Goal: Communication & Community: Answer question/provide support

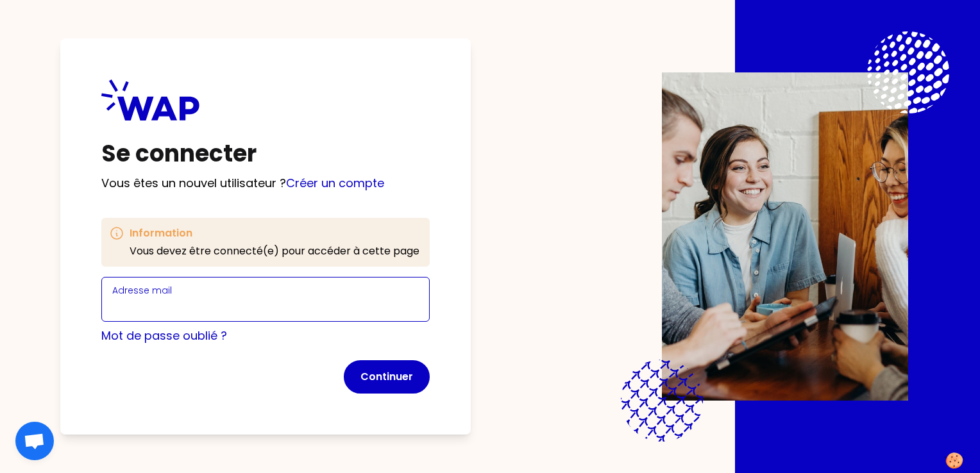
click at [262, 300] on input "Adresse mail" at bounding box center [265, 307] width 306 height 18
type input "[EMAIL_ADDRESS][DOMAIN_NAME]"
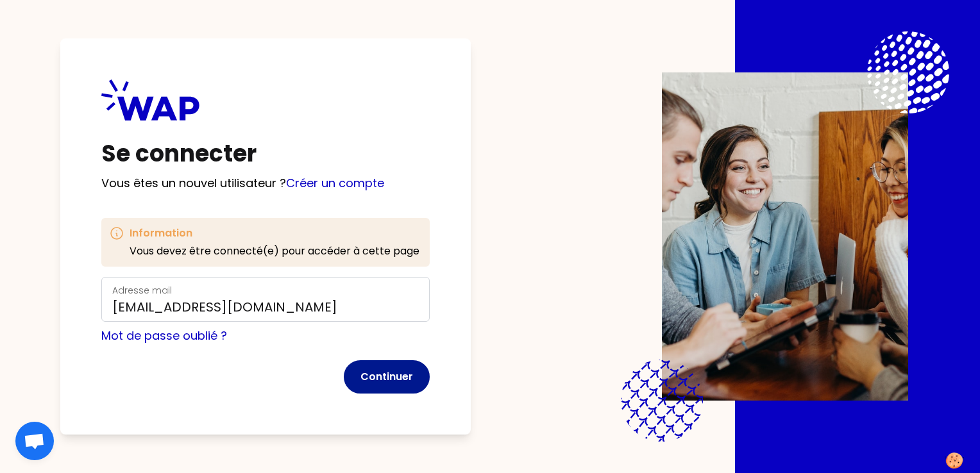
click at [376, 381] on button "Continuer" at bounding box center [387, 376] width 86 height 33
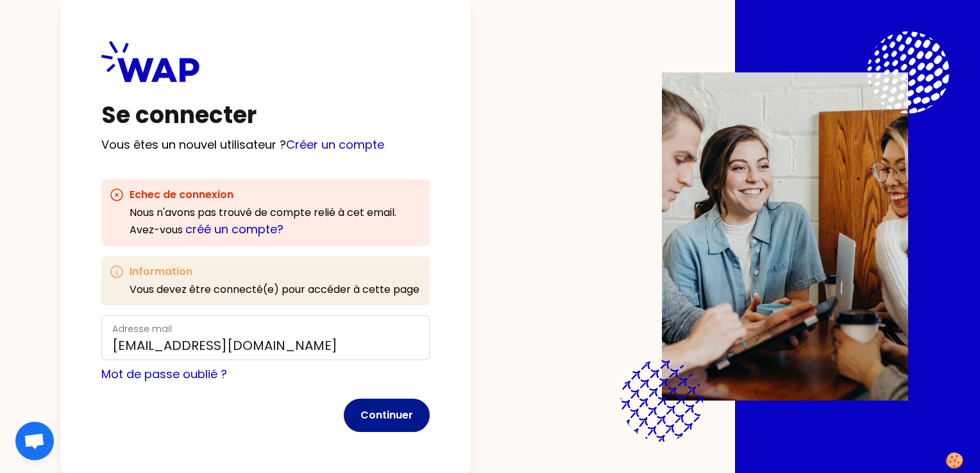
click at [394, 414] on button "Continuer" at bounding box center [387, 415] width 86 height 33
click at [308, 196] on h3 "Echec de connexion" at bounding box center [276, 194] width 292 height 15
click at [333, 140] on link "Créer un compte" at bounding box center [335, 145] width 98 height 16
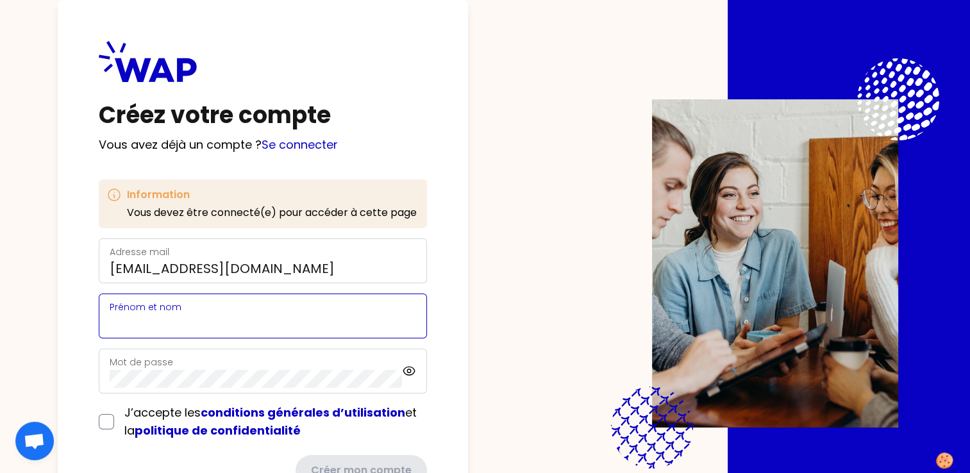
click at [230, 317] on input "Prénom et nom" at bounding box center [263, 324] width 306 height 18
type input "[PERSON_NAME]"
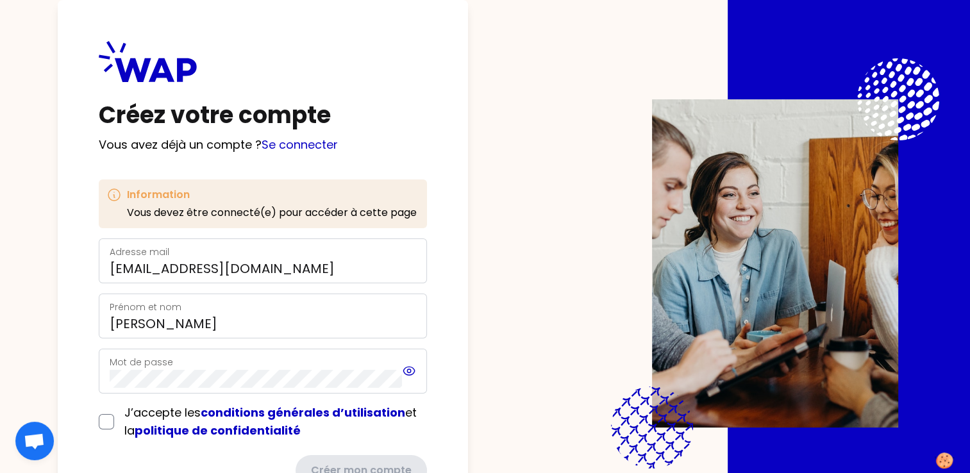
click at [403, 367] on icon at bounding box center [409, 371] width 15 height 15
click at [89, 349] on div "Créez votre compte Vous avez déjà un compte ? Se connecter Information Vous dev…" at bounding box center [263, 263] width 410 height 527
click at [112, 422] on input "checkbox" at bounding box center [106, 421] width 15 height 15
checkbox input "true"
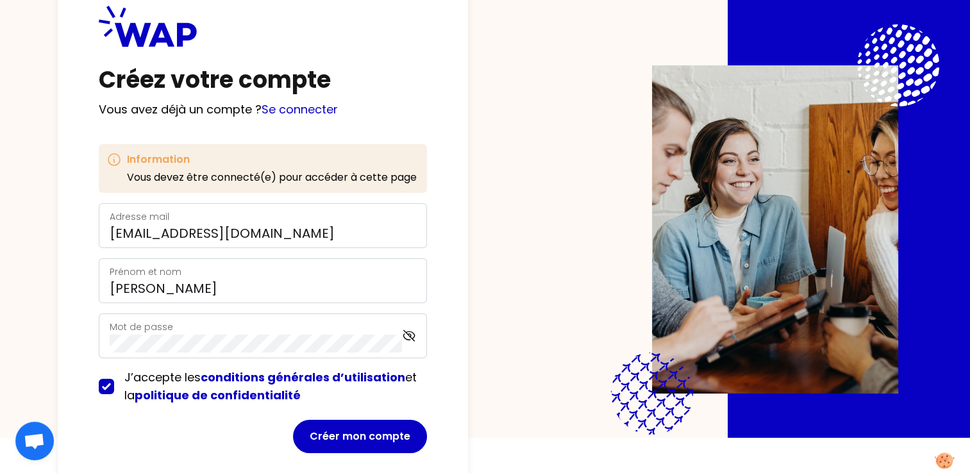
scroll to position [54, 0]
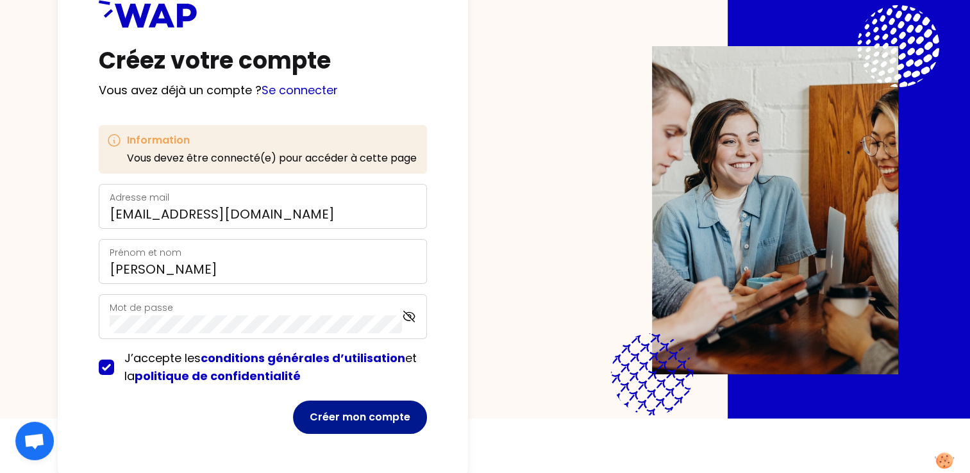
click at [359, 421] on button "Créer mon compte" at bounding box center [360, 417] width 134 height 33
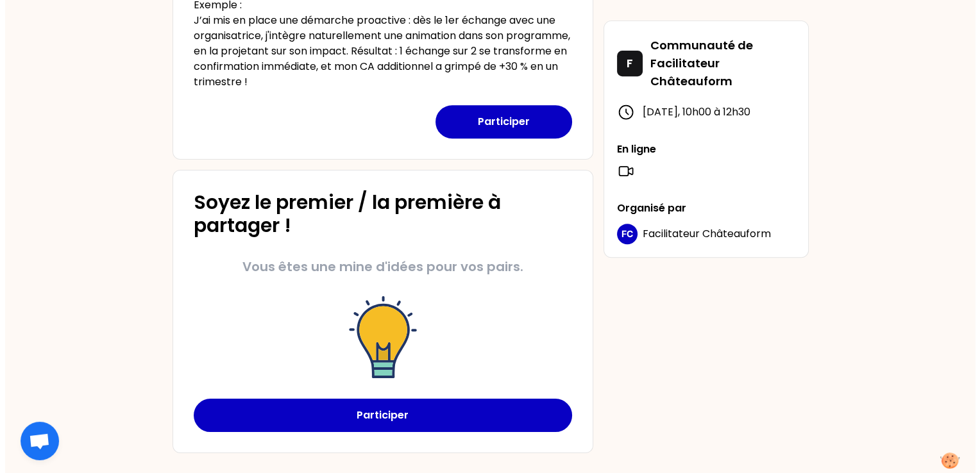
scroll to position [573, 0]
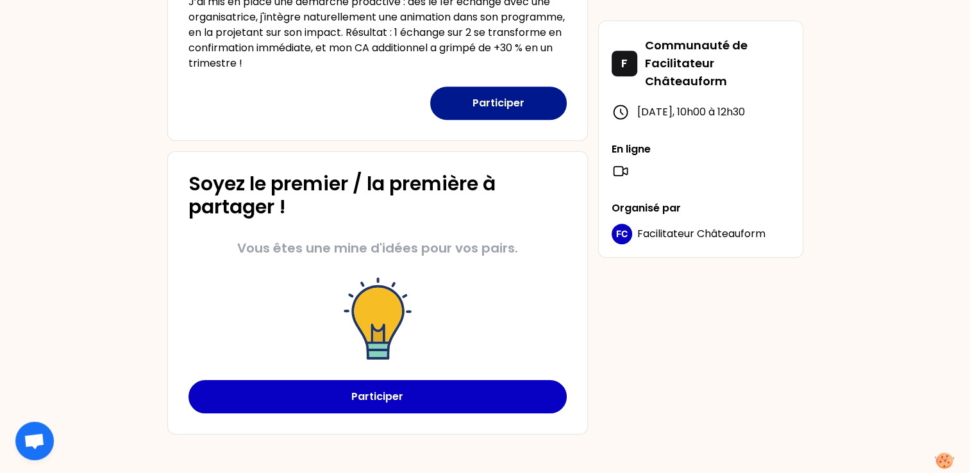
click at [505, 96] on button "Participer" at bounding box center [498, 103] width 137 height 33
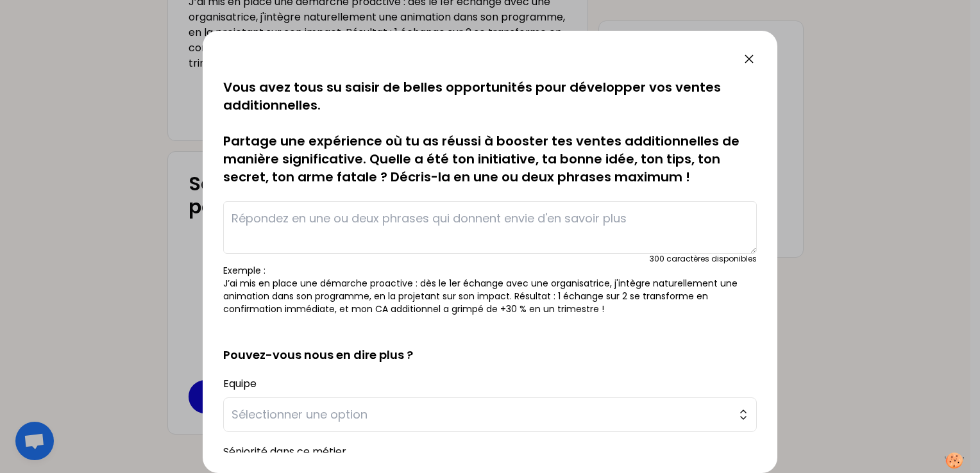
scroll to position [219, 0]
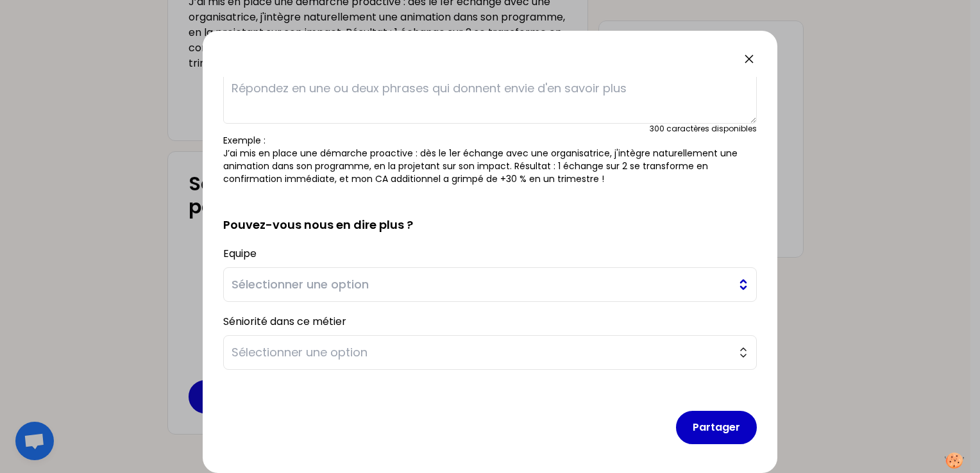
click at [482, 286] on span "Sélectionner une option" at bounding box center [480, 285] width 499 height 18
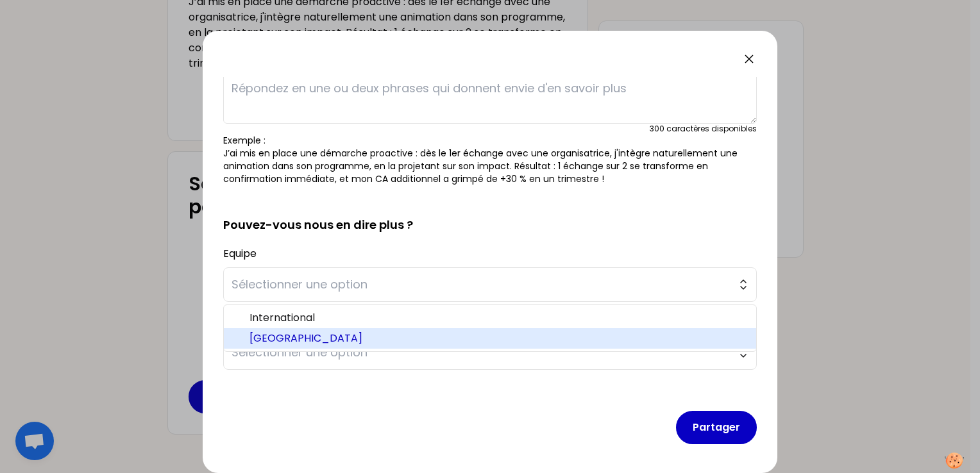
click at [387, 337] on span "[GEOGRAPHIC_DATA]" at bounding box center [497, 338] width 496 height 15
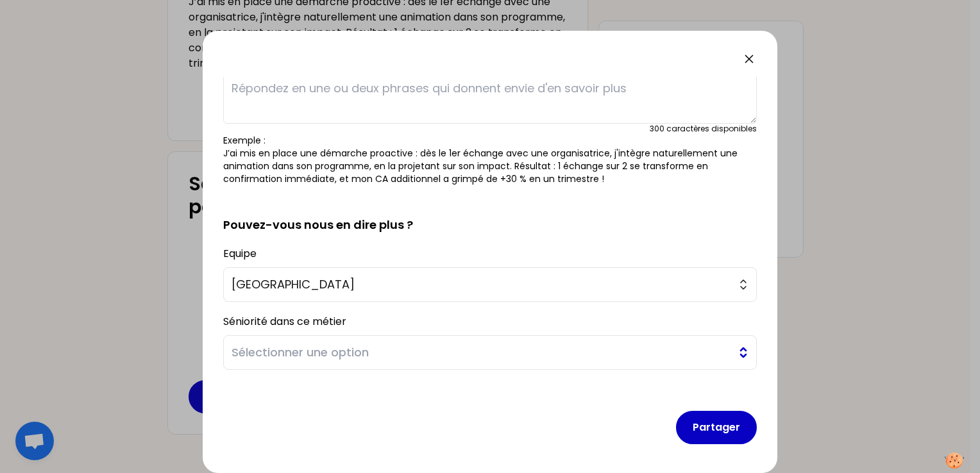
click at [412, 358] on span "Sélectionner une option" at bounding box center [480, 353] width 499 height 18
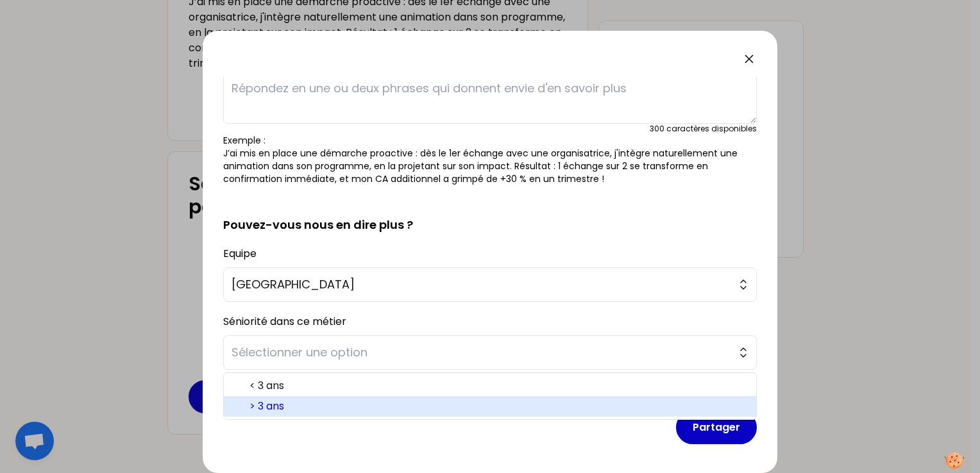
click at [297, 402] on span "> 3 ans" at bounding box center [497, 406] width 496 height 15
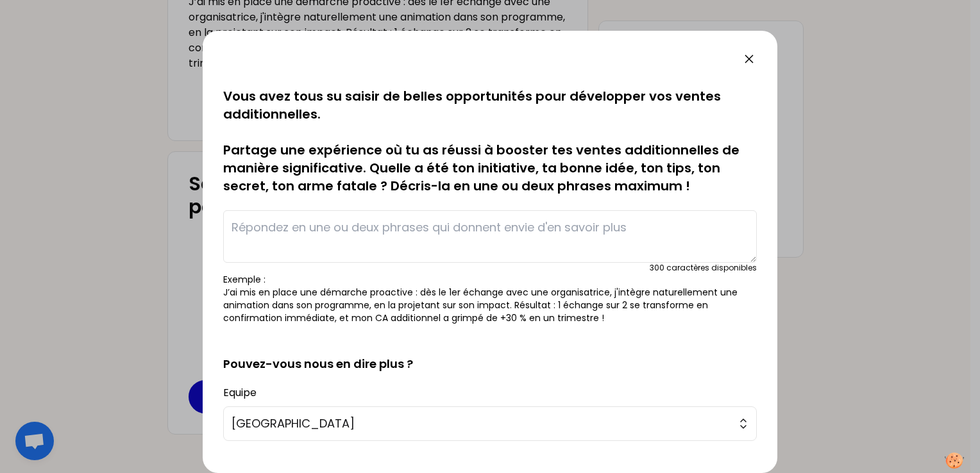
scroll to position [0, 0]
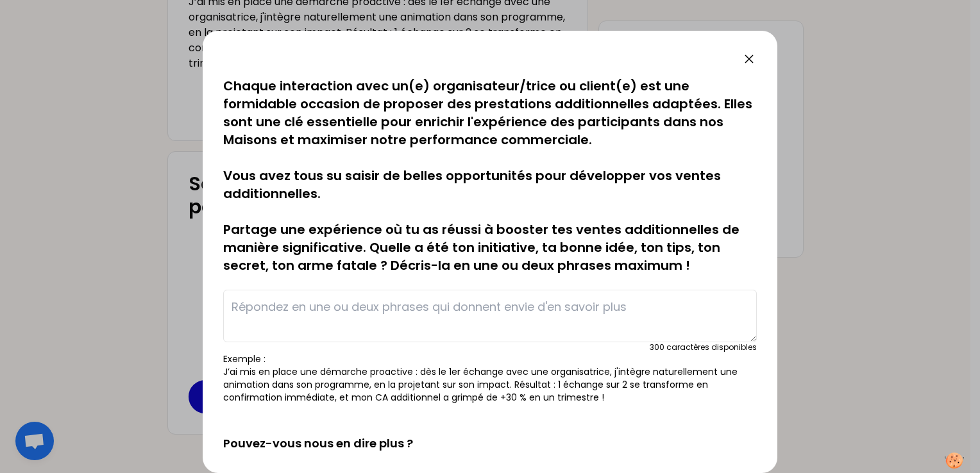
click at [445, 301] on textarea at bounding box center [489, 316] width 533 height 53
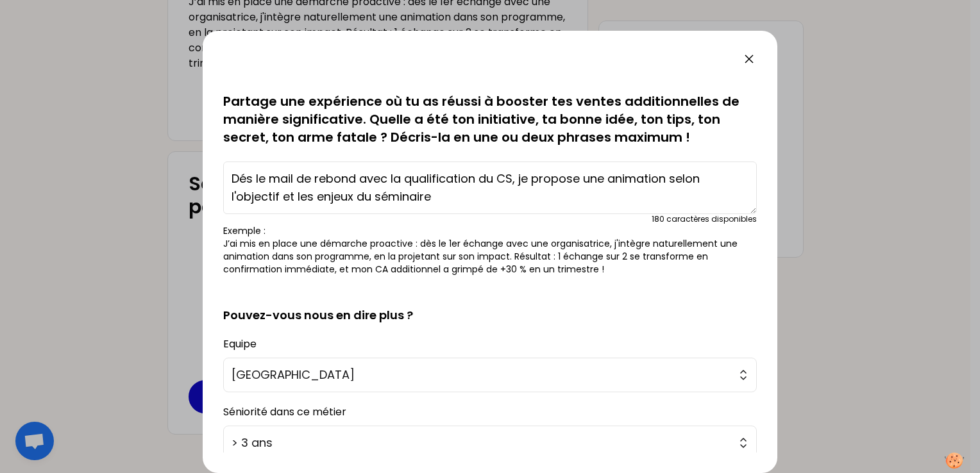
scroll to position [219, 0]
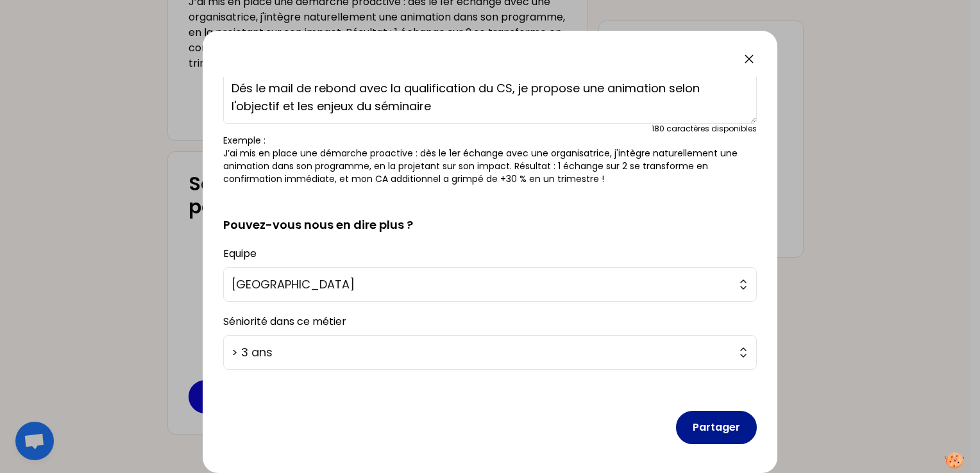
type textarea "Dés le mail de rebond avec la qualification du CS, je propose une animation sel…"
click at [707, 424] on button "Partager" at bounding box center [716, 427] width 81 height 33
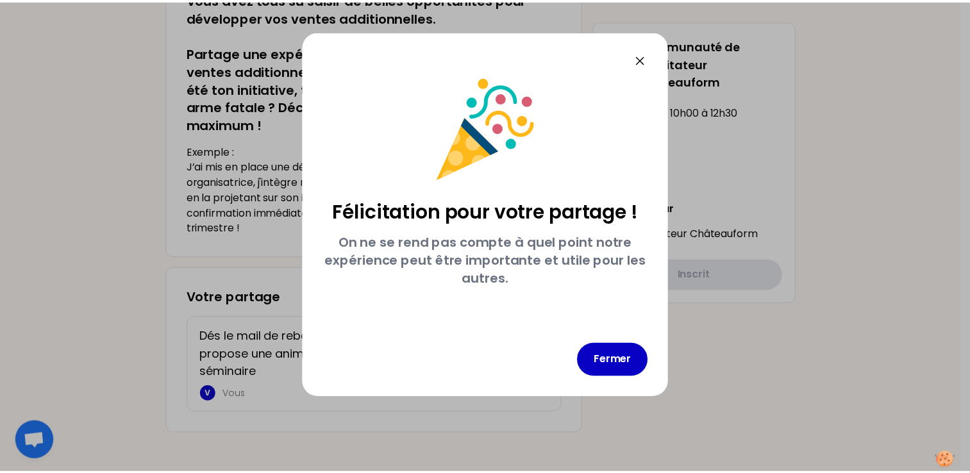
scroll to position [0, 0]
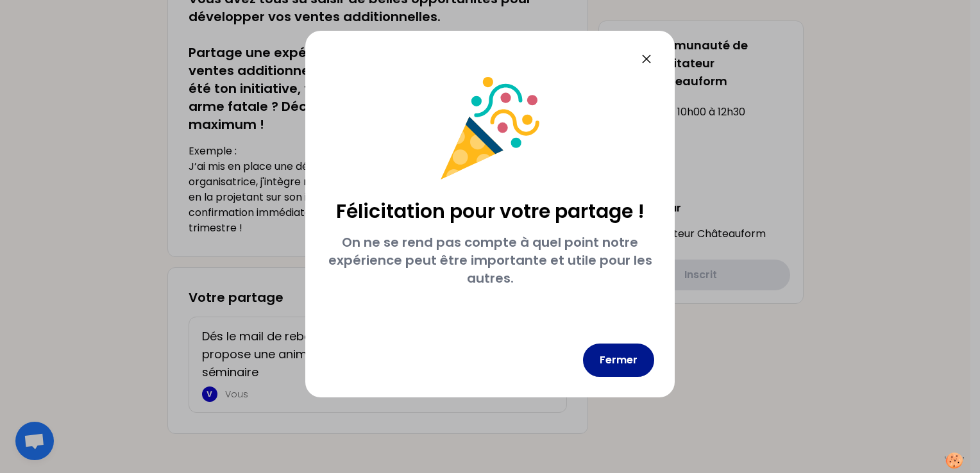
click at [634, 358] on button "Fermer" at bounding box center [618, 360] width 71 height 33
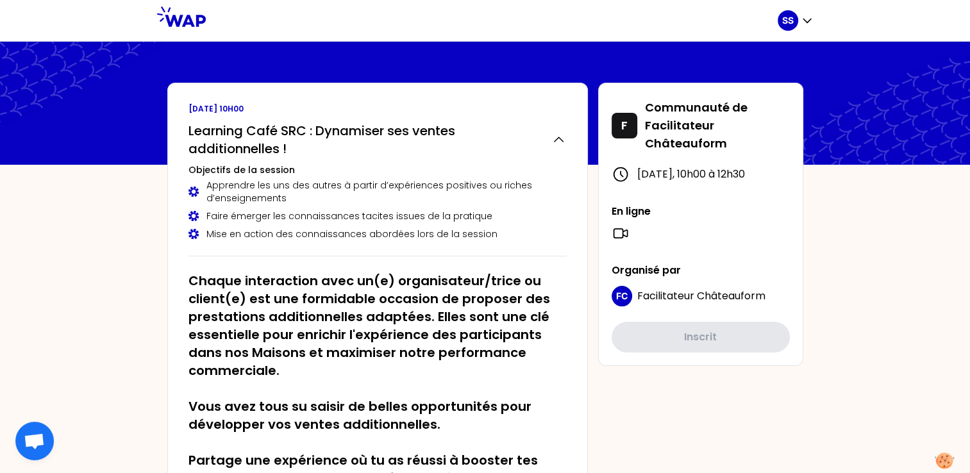
scroll to position [408, 0]
